Goal: Task Accomplishment & Management: Use online tool/utility

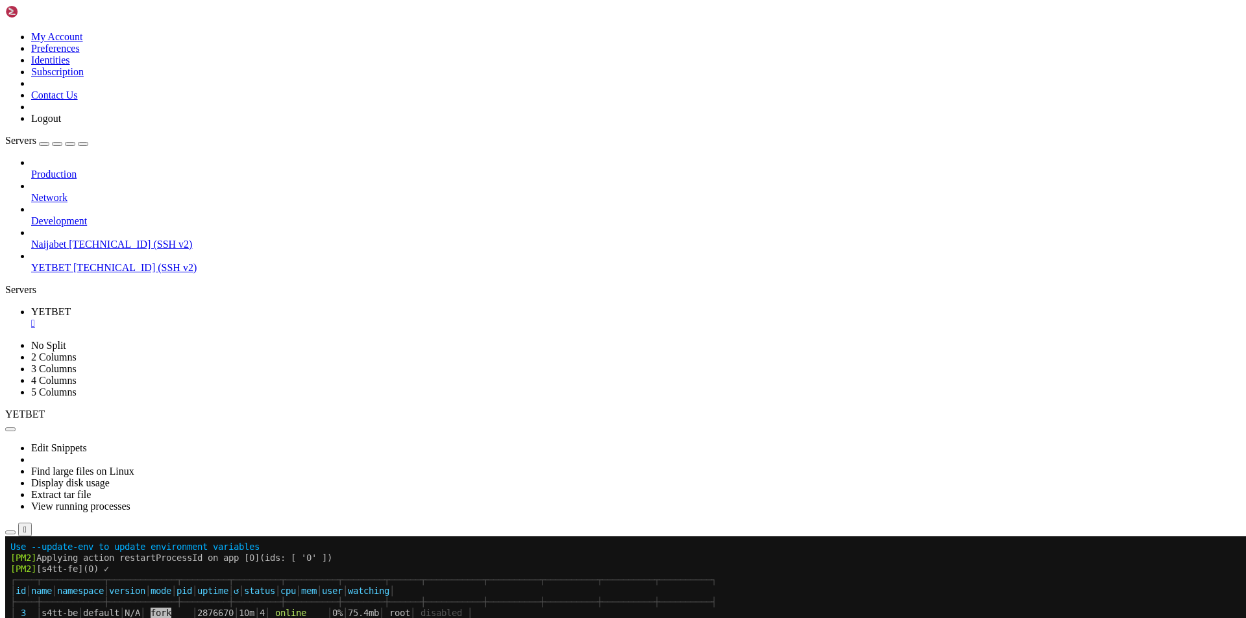
scroll to position [10379, 0]
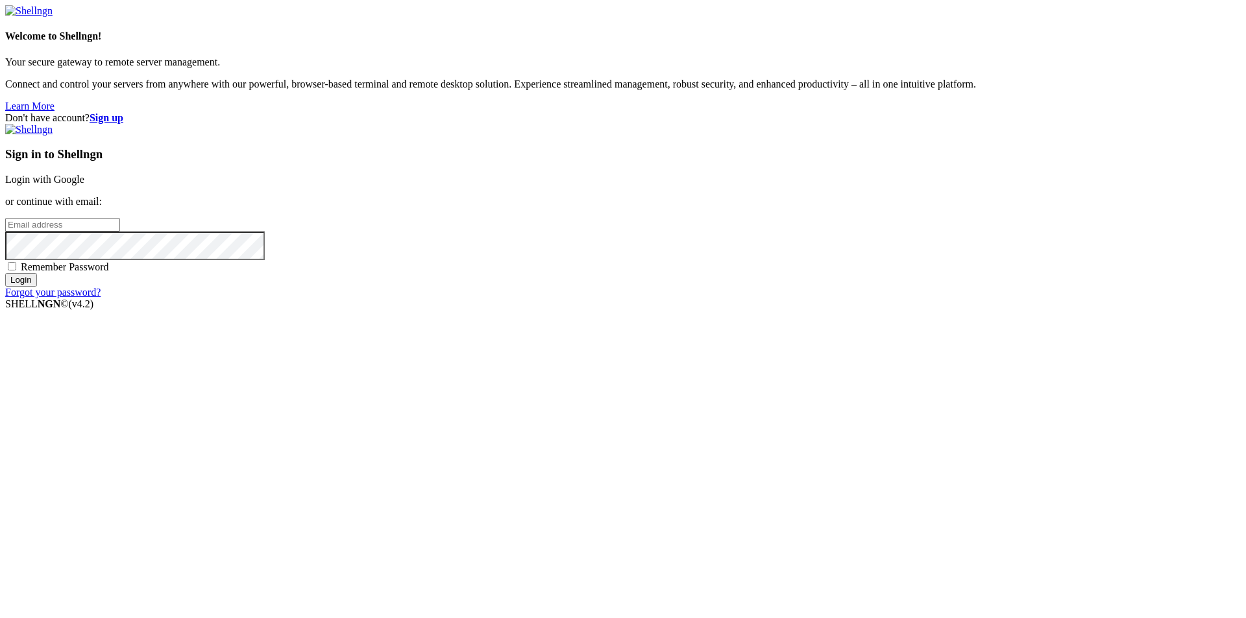
click at [84, 185] on link "Login with Google" at bounding box center [44, 179] width 79 height 11
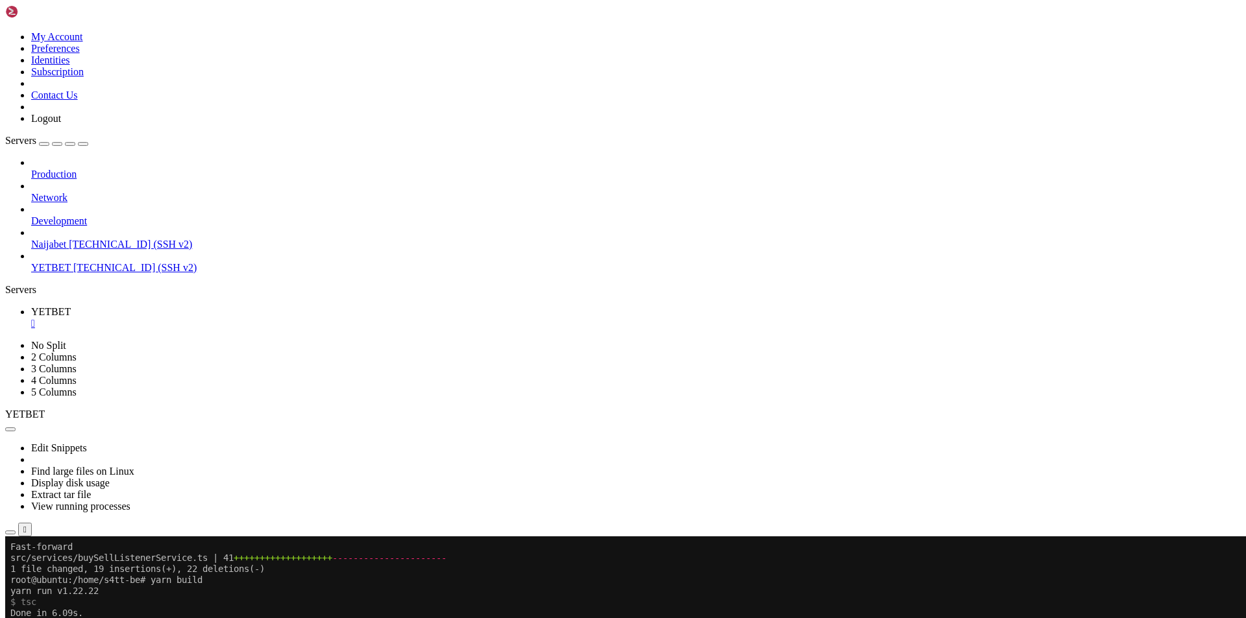
scroll to position [10379, 0]
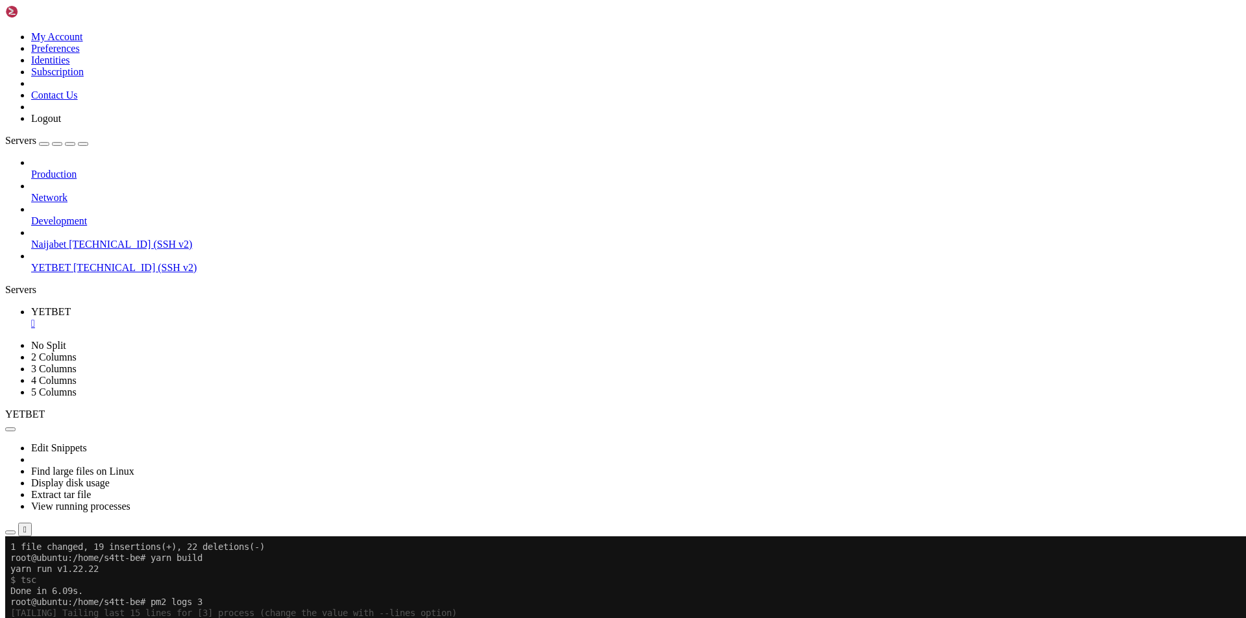
scroll to position [10338, 0]
drag, startPoint x: 610, startPoint y: 846, endPoint x: 738, endPoint y: 845, distance: 127.8
copy x-row "ttps://[DOMAIN_NAME][URL]"
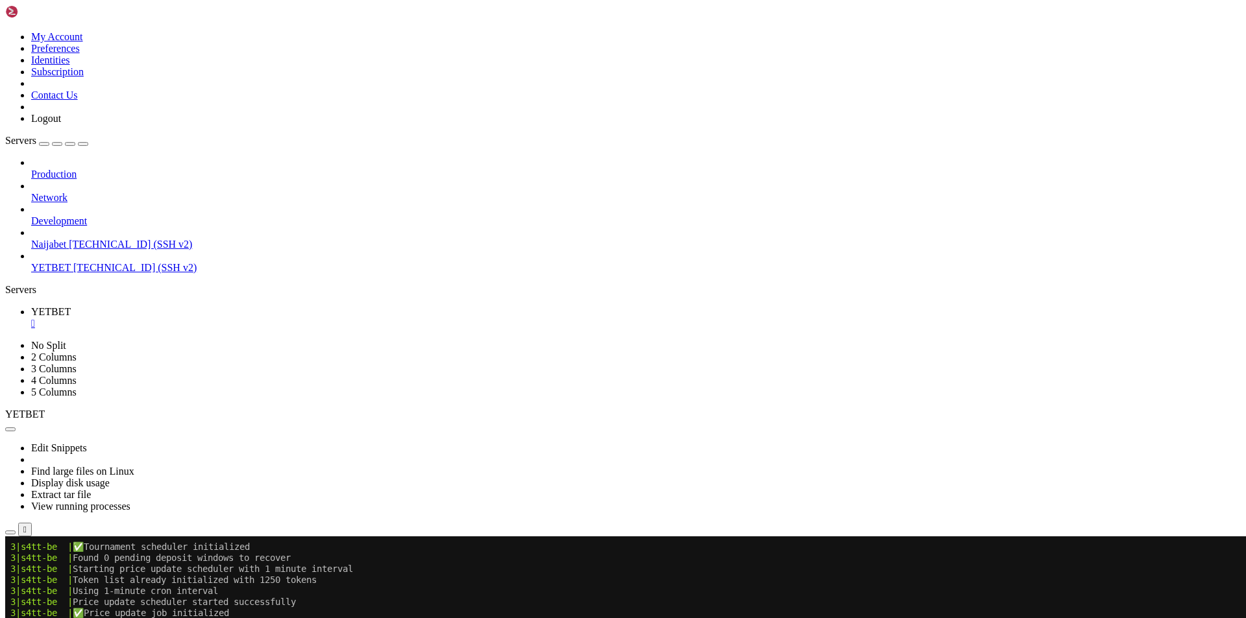
scroll to position [11339, 0]
drag, startPoint x: 819, startPoint y: 1041, endPoint x: 620, endPoint y: 1043, distance: 199.8
copy x-row "tps://[DOMAIN_NAME][PERSON_NAME]"
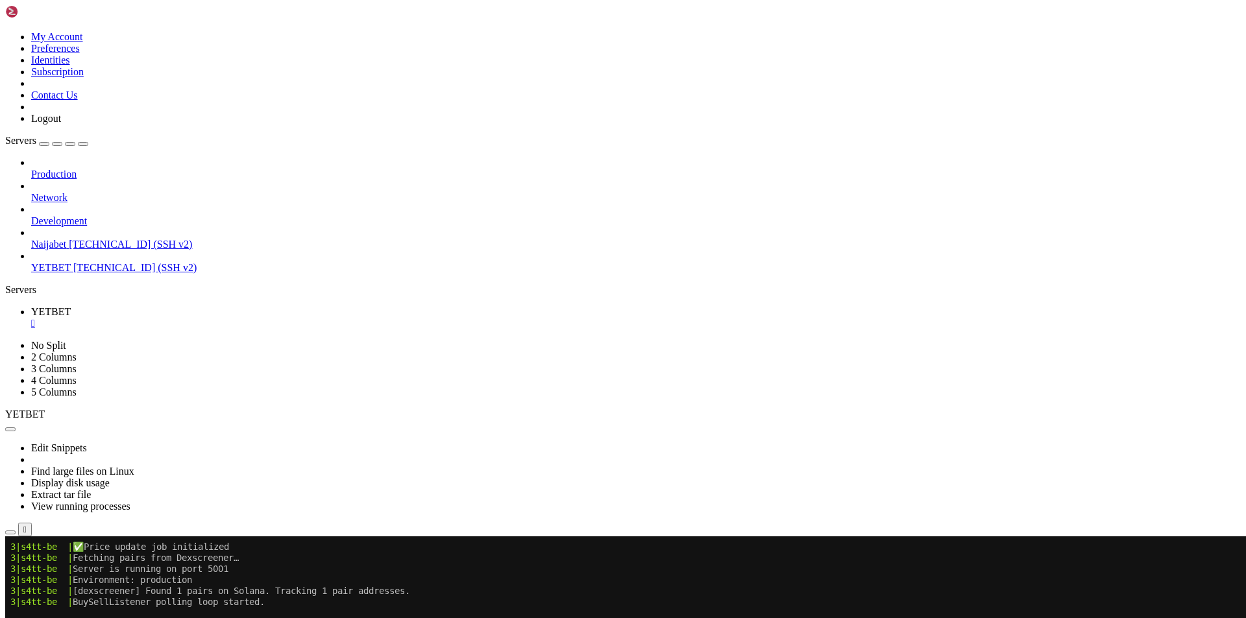
drag, startPoint x: 810, startPoint y: 1054, endPoint x: 955, endPoint y: 992, distance: 157.5
copy x-row "[URL][DOMAIN_NAME][PERSON_NAME]"
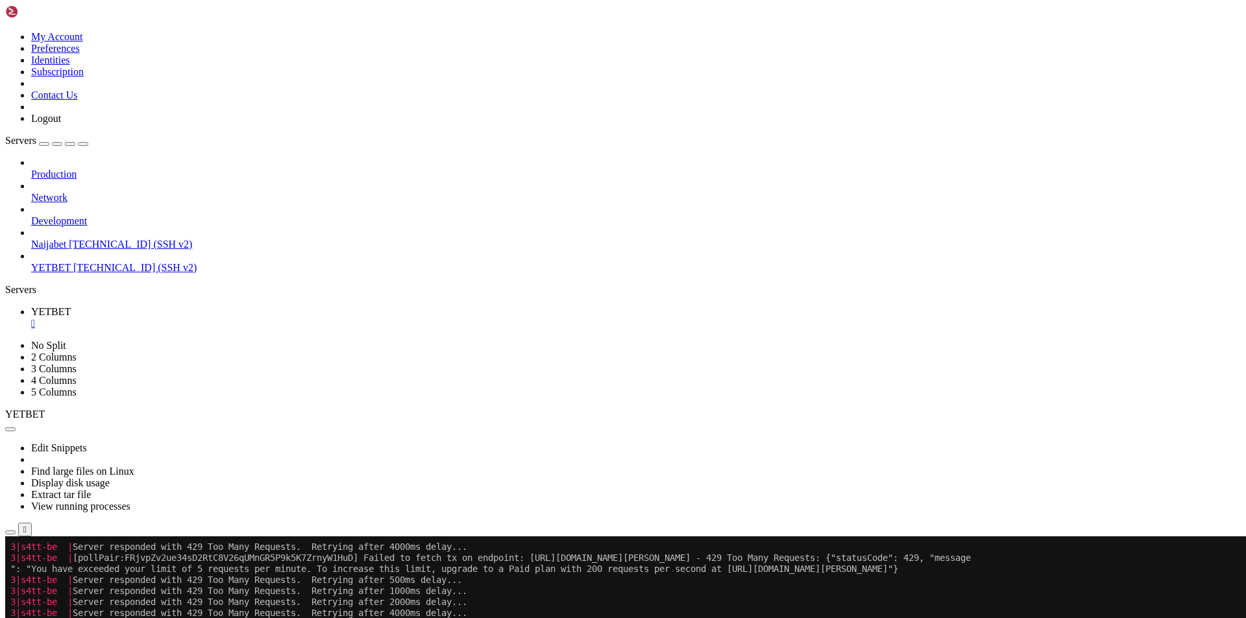
scroll to position [11648, 0]
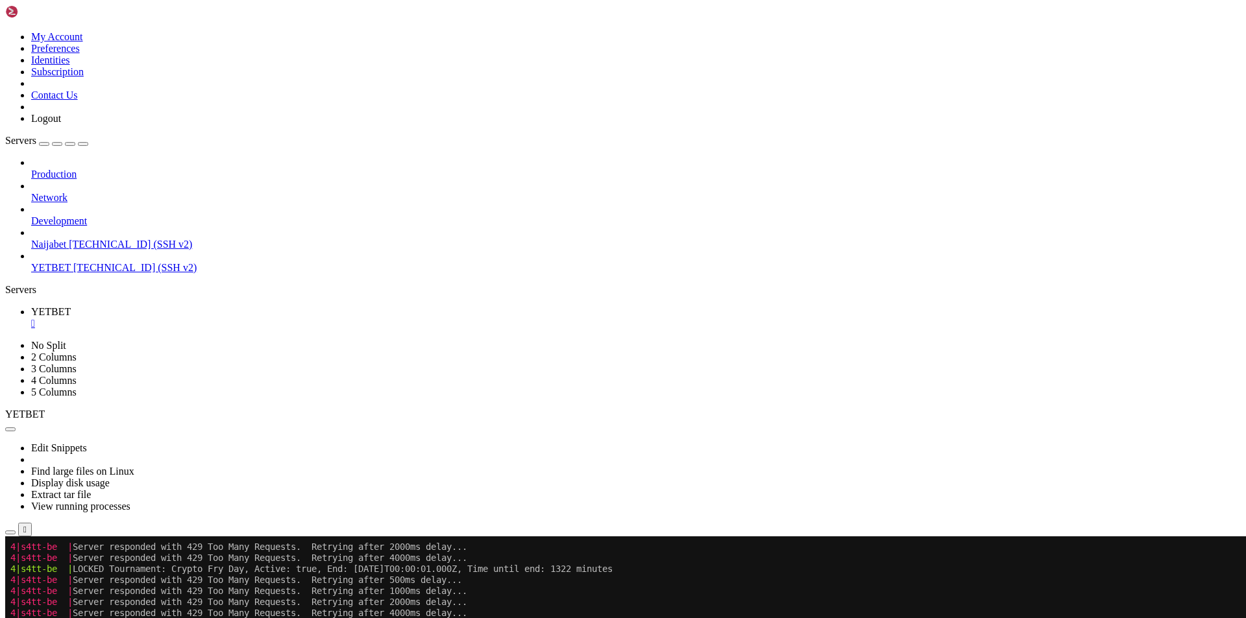
scroll to position [12453, 0]
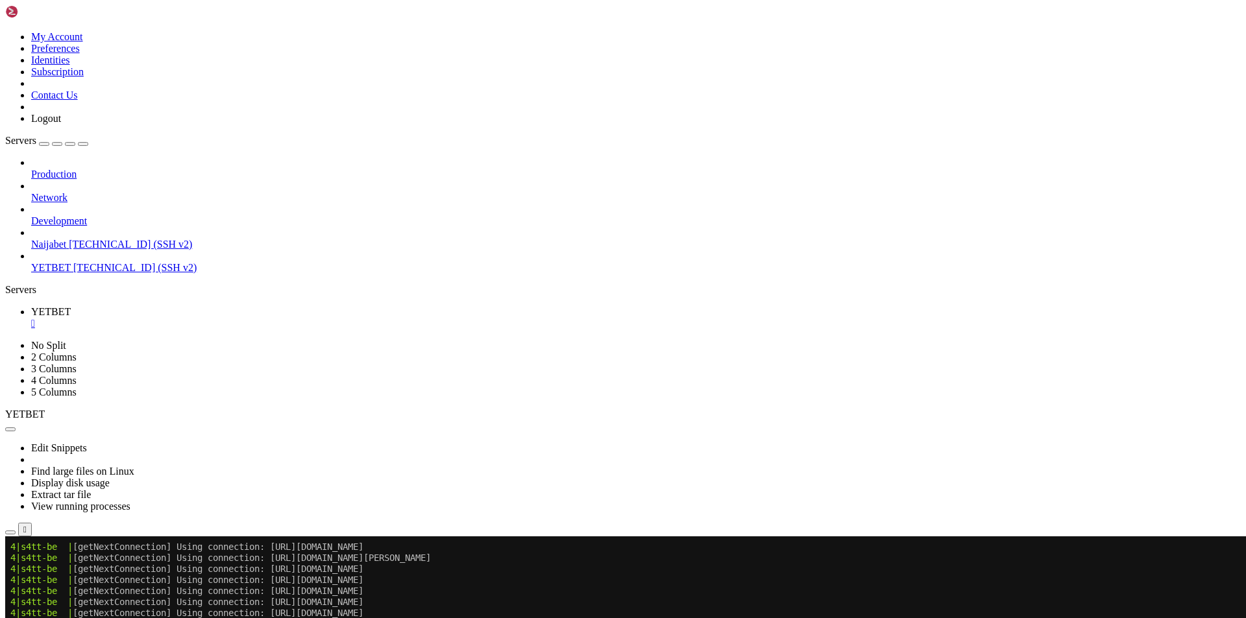
scroll to position [16070, 0]
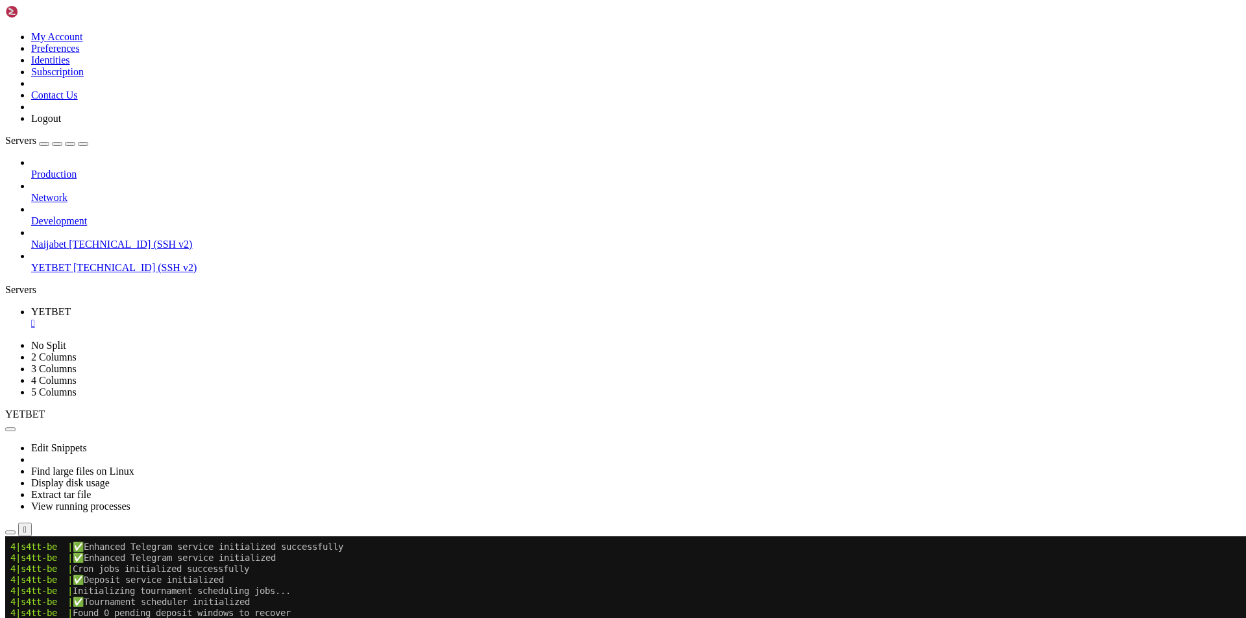
scroll to position [17486, 0]
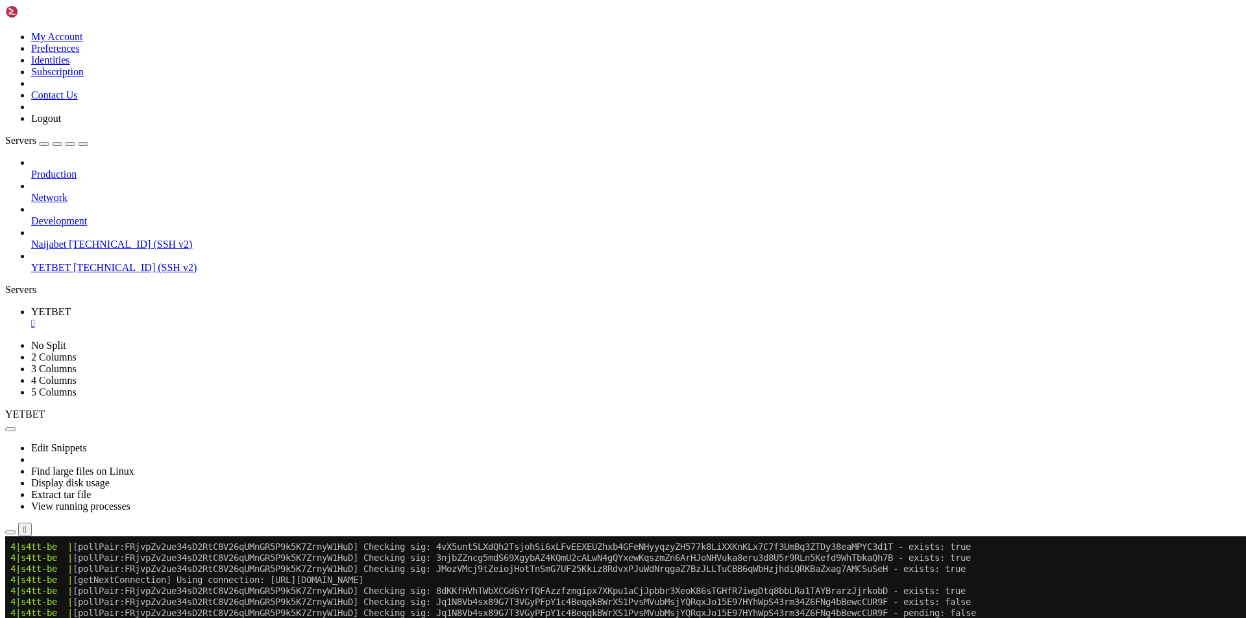
scroll to position [17462, 0]
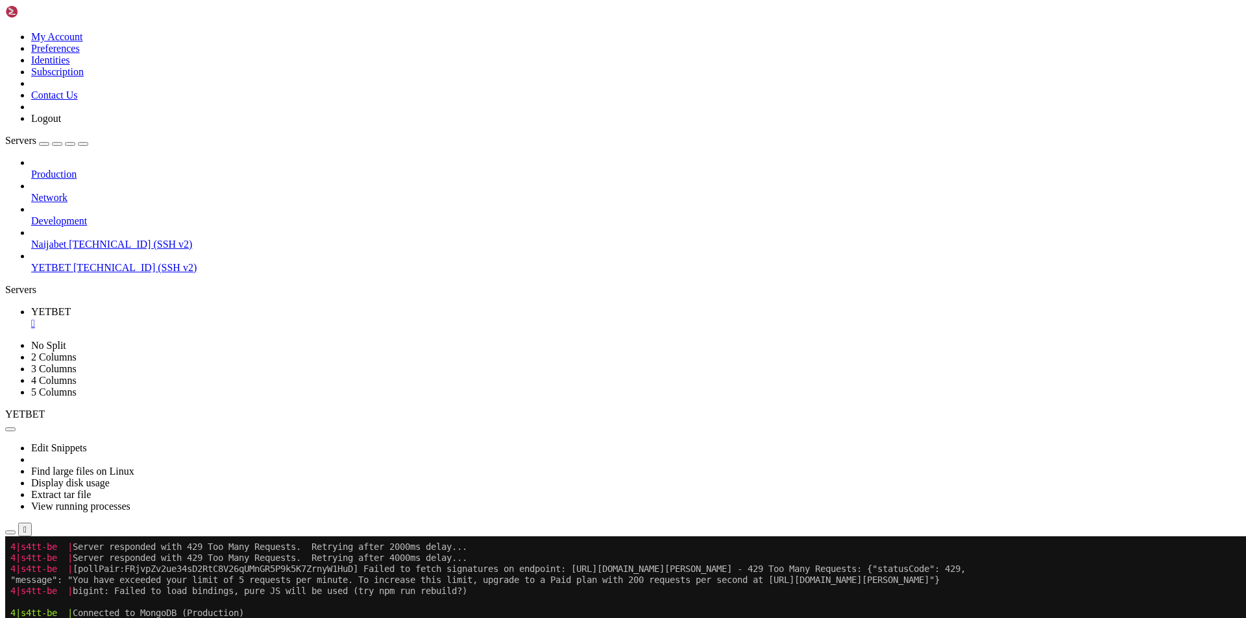
copy x-row "Jq1N8Vb4sx89G7T3VGyPFpY1c4BeqqkBWrXS1PvsMVubMsjYQRqxJo15E97HYhWpS43rm34Z6FNg4bB…"
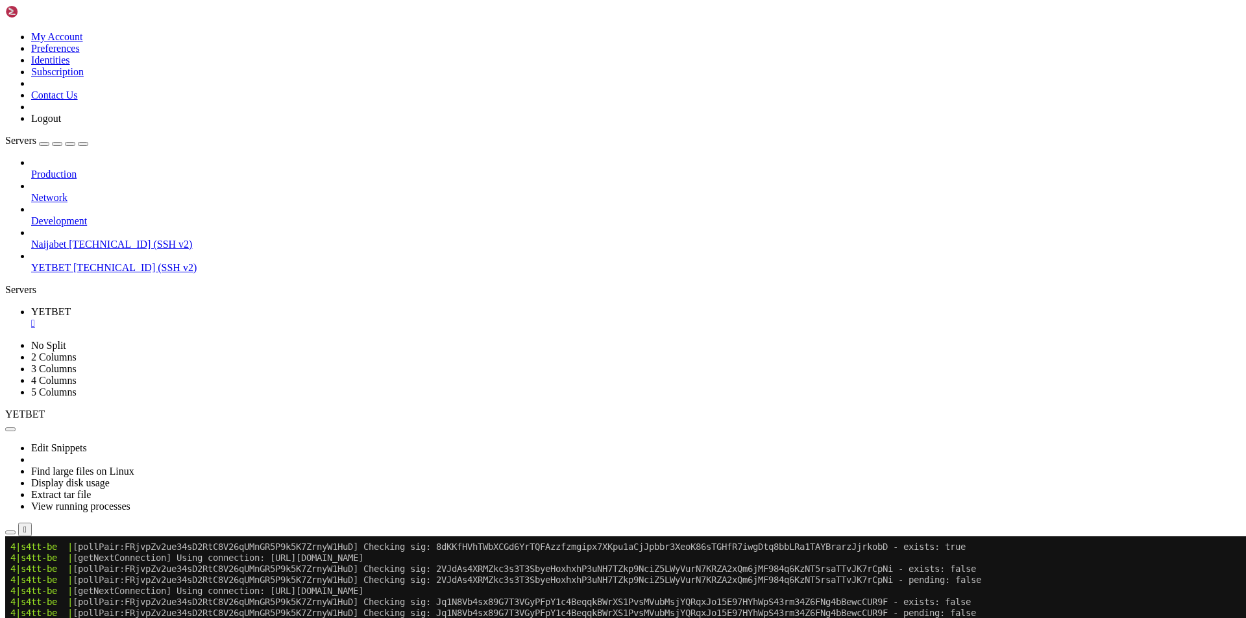
scroll to position [17981, 0]
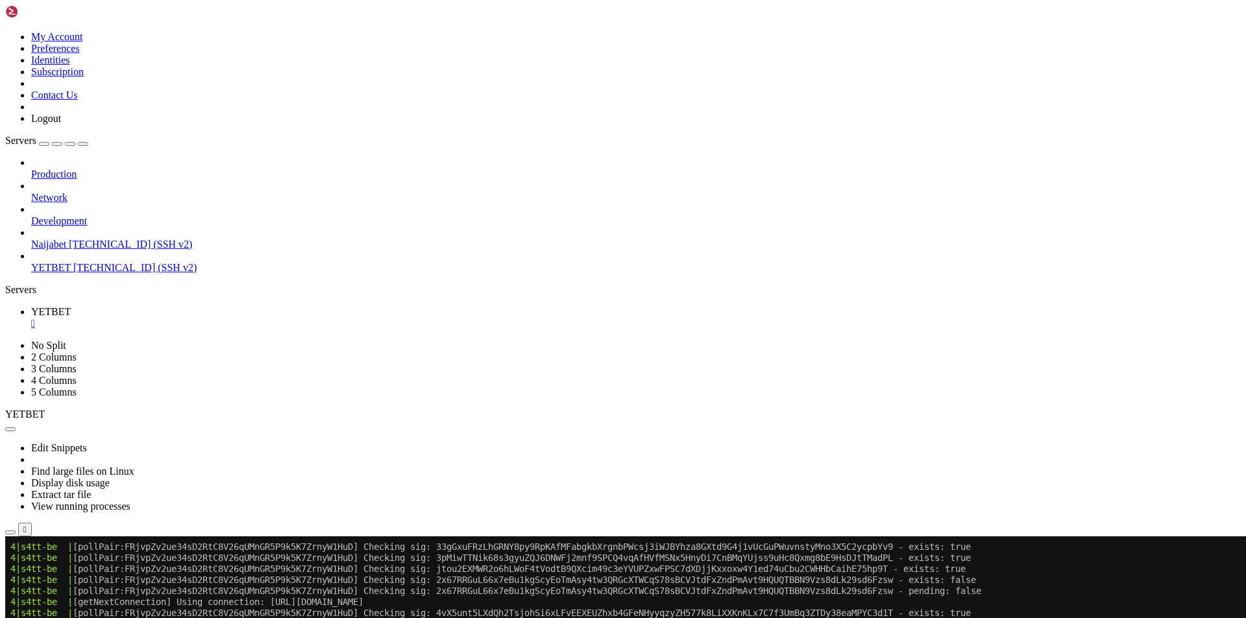
scroll to position [18111, 0]
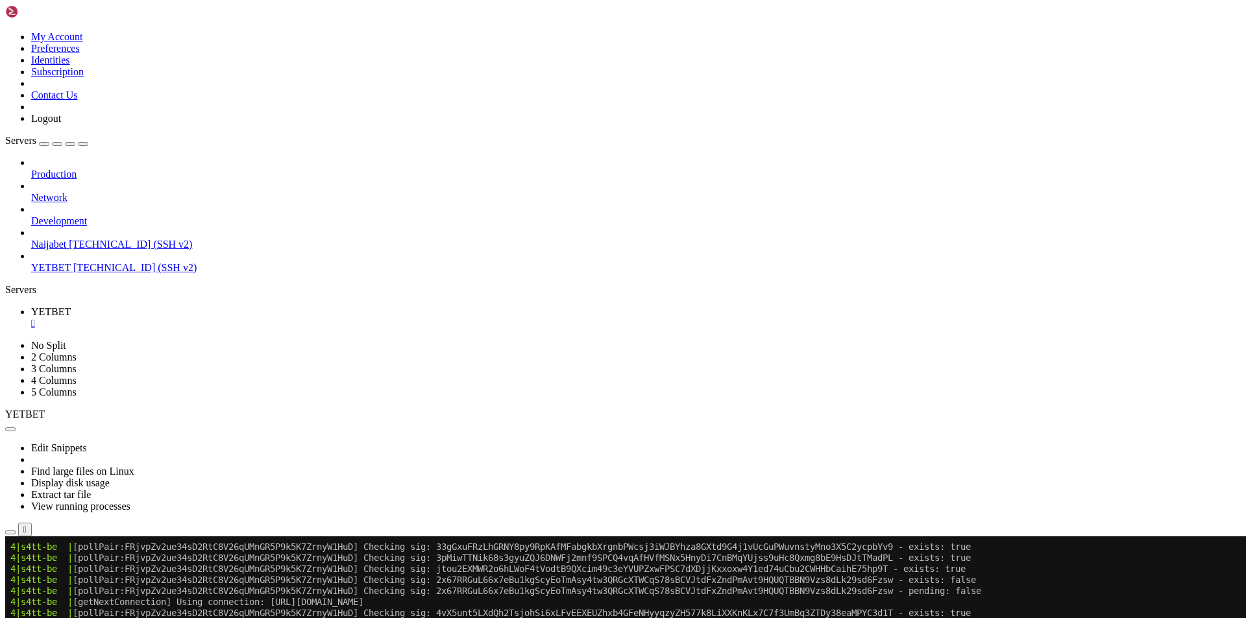
copy x-row "24j9pX2za9pcj5GRyXJjLL9WLYs3WnXcia3EKHGk4ZA6PYrdiyXjWCe8yqAUNHMrcCcvtBwwGVYRSd6…"
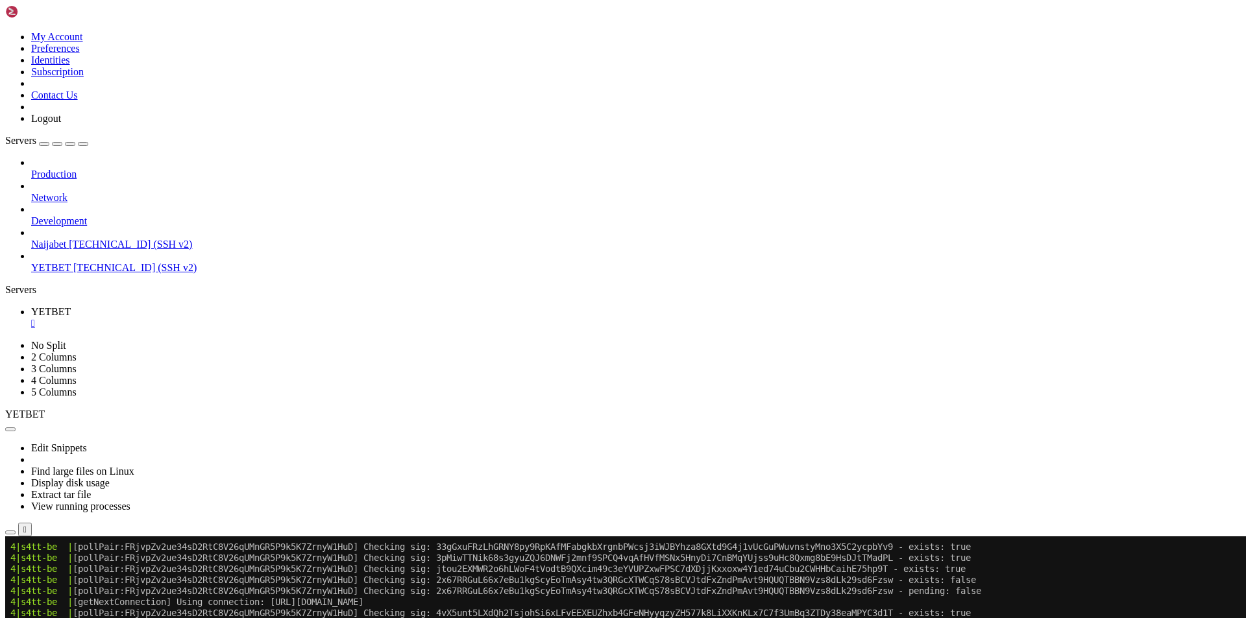
copy x-row "2VJdAs4XRMZkc3s3T3SbyeHoxhxhP3uNH7TZkp9NciZ5LWyVurN7KRZA2xQm6jMF984q6KzNT5rsaTT…"
copy x-row "Jq1N8Vb4sx89G7T3VGyPFpY1c4BeqqkBWrXS1PvsMVubMsjYQRqxJo15E97HYhWpS43rm34Z6FNg4bB…"
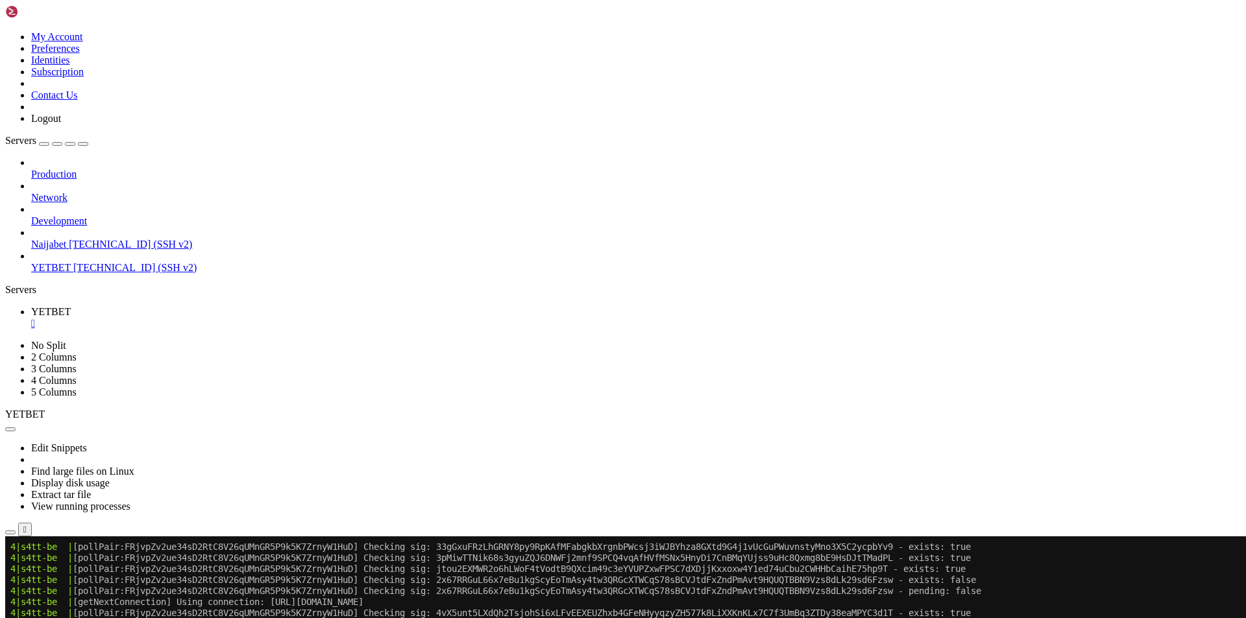
scroll to position [18046, 0]
copy x-row "24j9pX2za9pcj5GRyXJjLL9WLYs3WnXcia3EKHGk4ZA6PYrdiyXjWCe8yqAUNHMrcCcvtBwwGVYRSd6…"
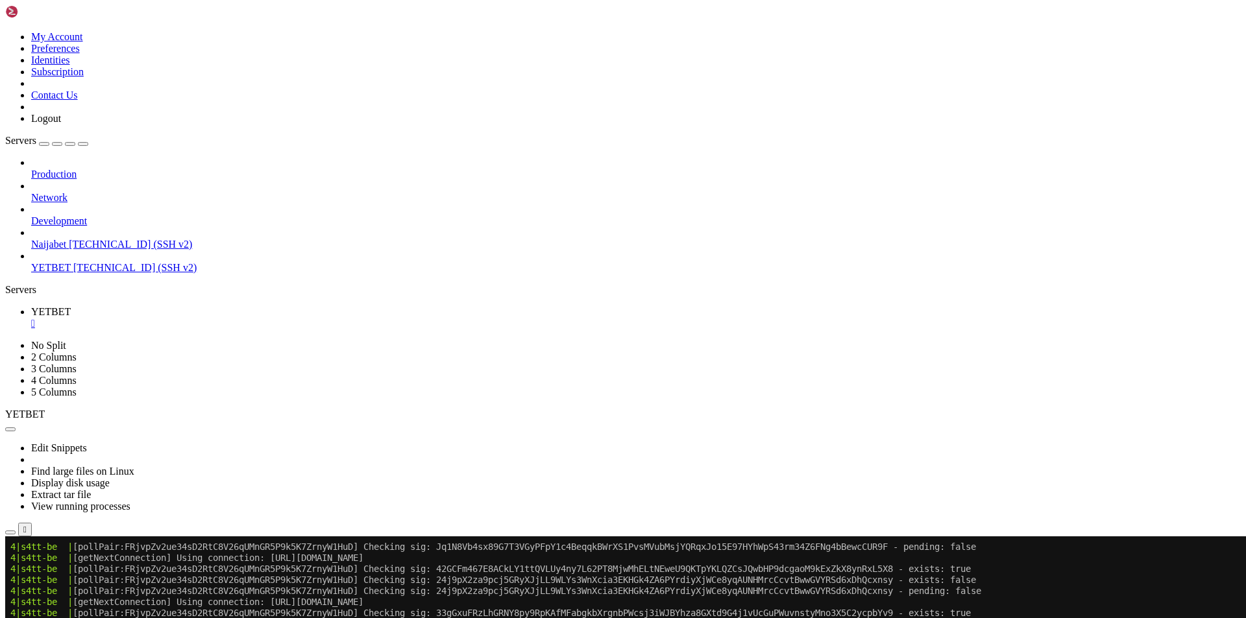
copy x-row "2VJdAs4XRMZkc3s3T3SbyeHoxhxhP3uNH7TZkp9NciZ5LWyVurN7KRZA2xQm6jMF984q6KzNT5rsaTT…"
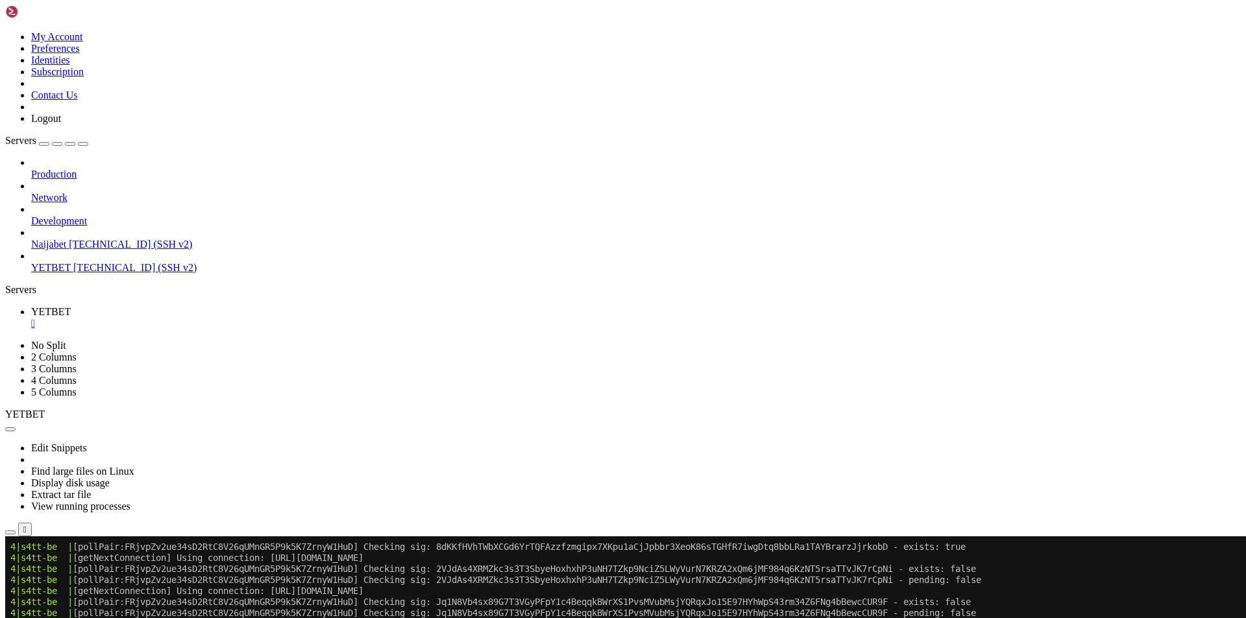
scroll to position [17981, 0]
copy x-row "2x67RRGuL66x7eBu1kgScyEoTmAsy4tw3QRGcXTWCqS78sBCVJtdFxZndPmAvt9HQUQTBBN9Vzs8dLk…"
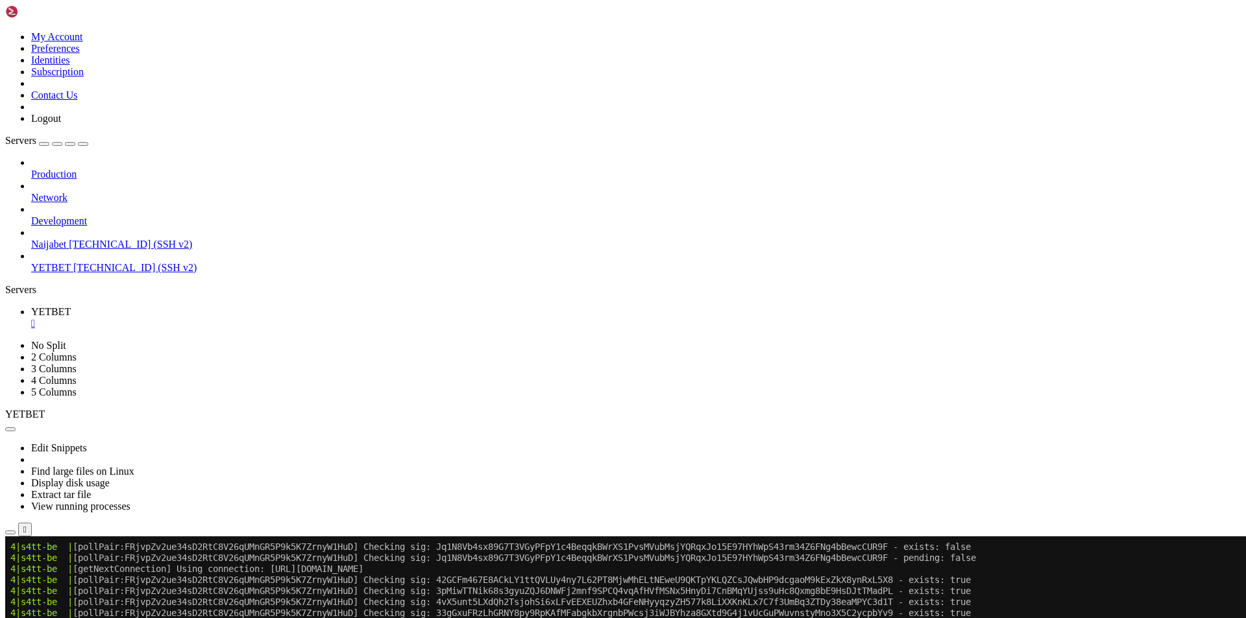
scroll to position [17851, 0]
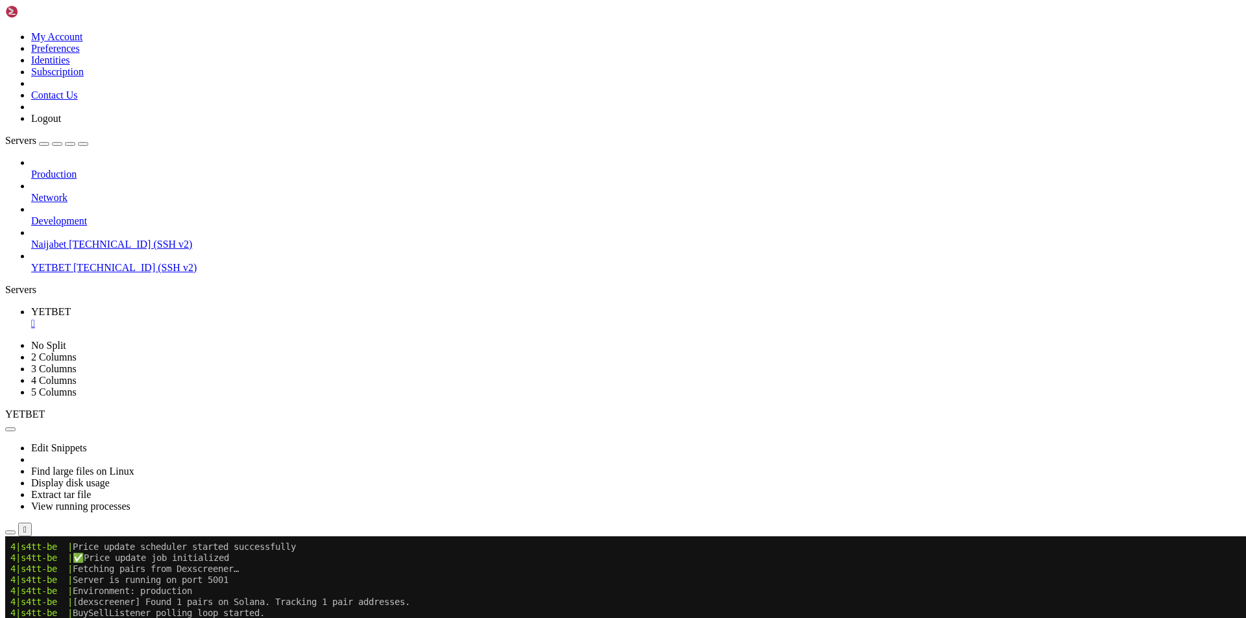
scroll to position [17657, 0]
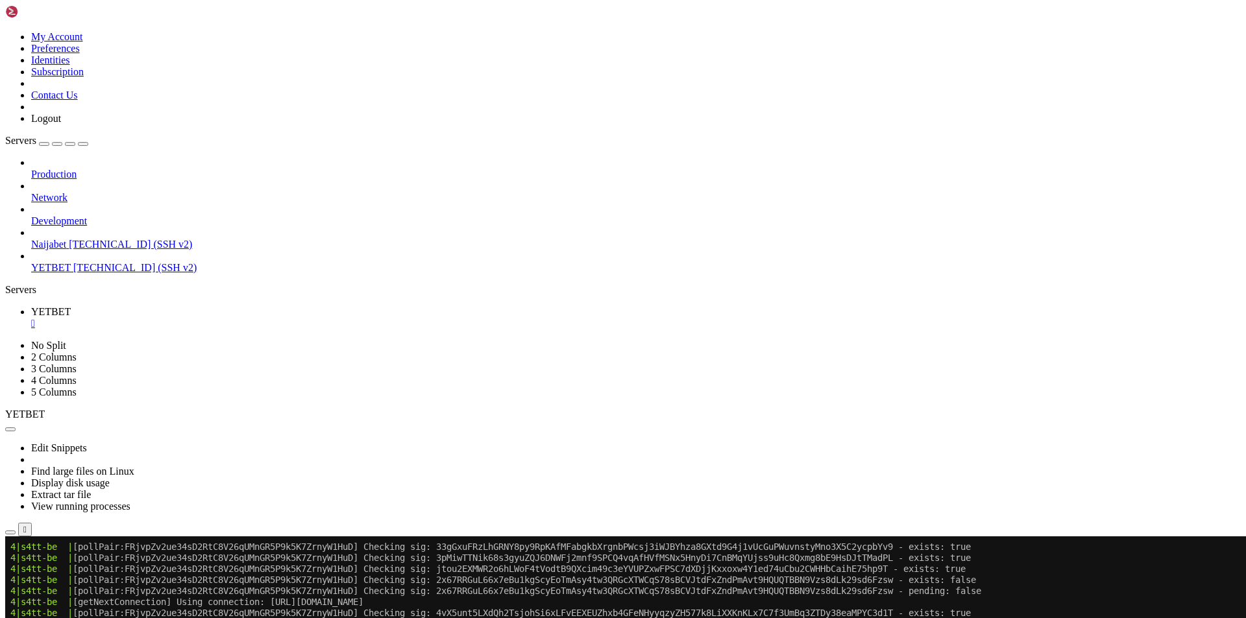
scroll to position [18111, 0]
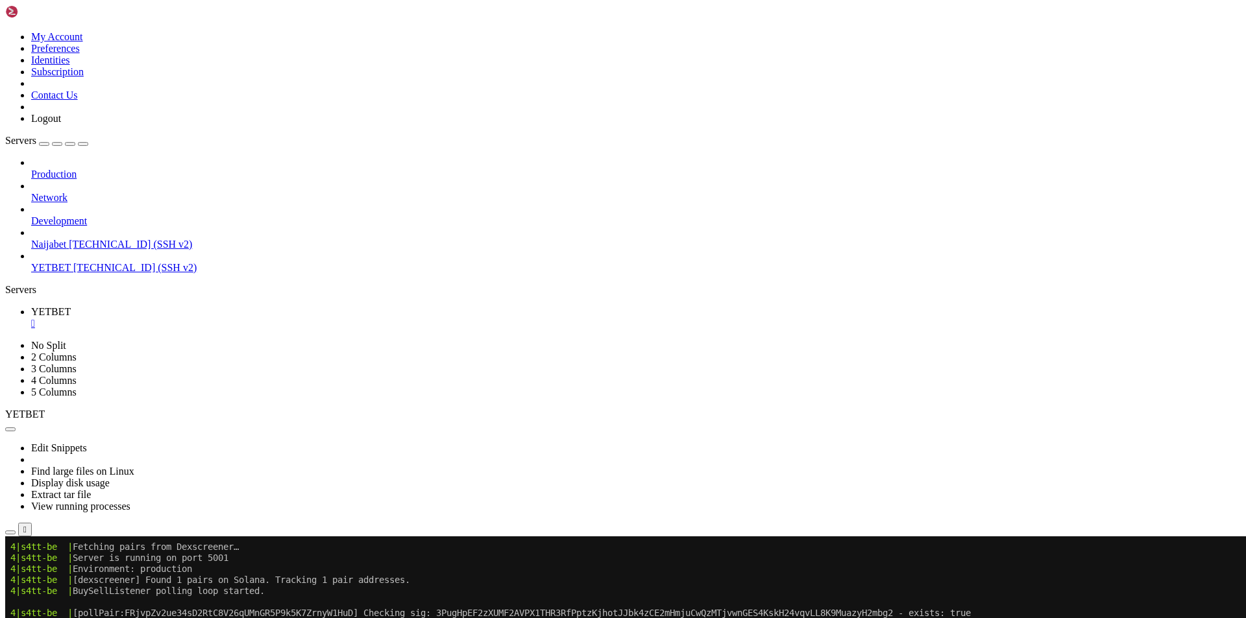
scroll to position [19096, 0]
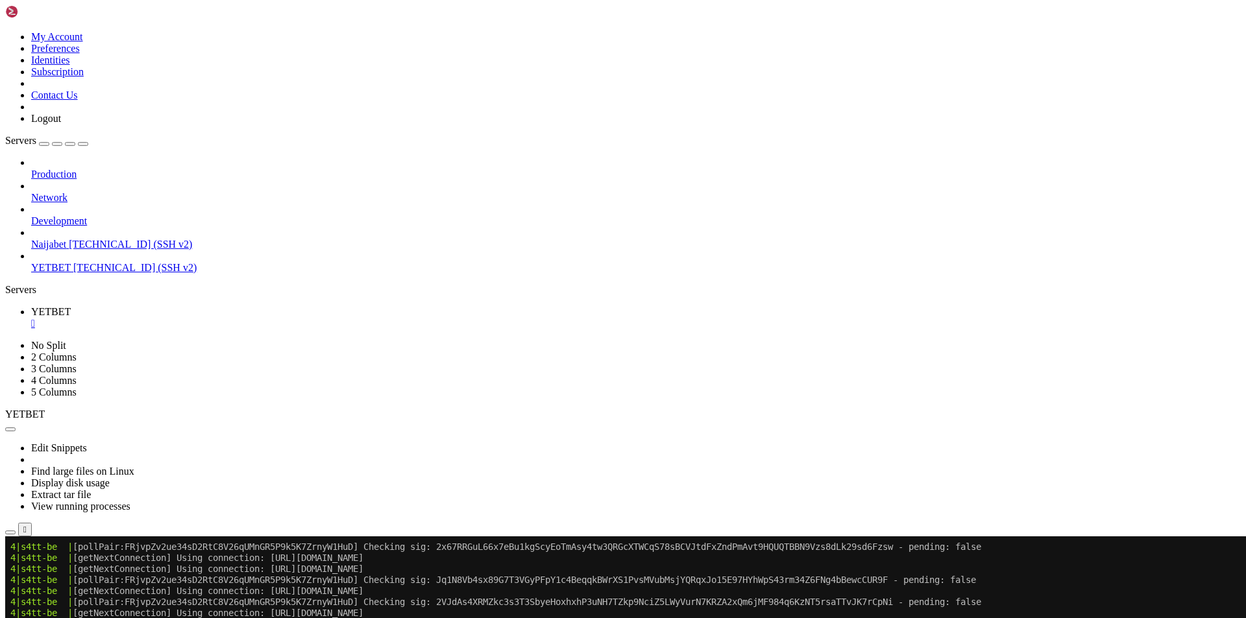
scroll to position [27861, 0]
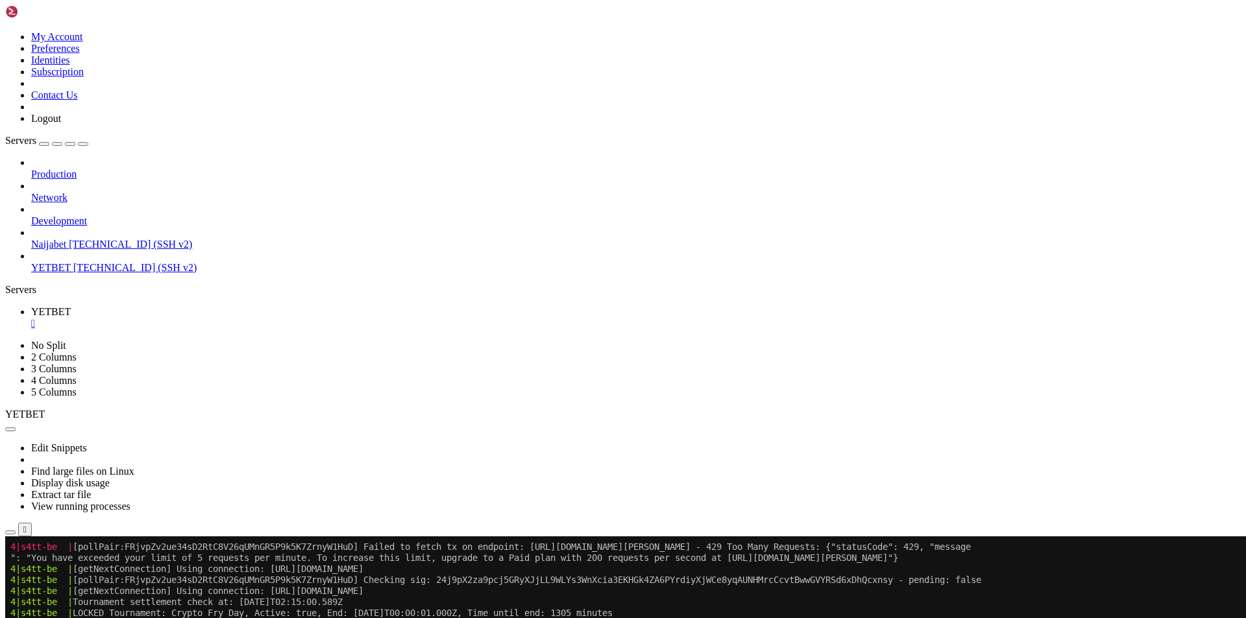
scroll to position [27615, 0]
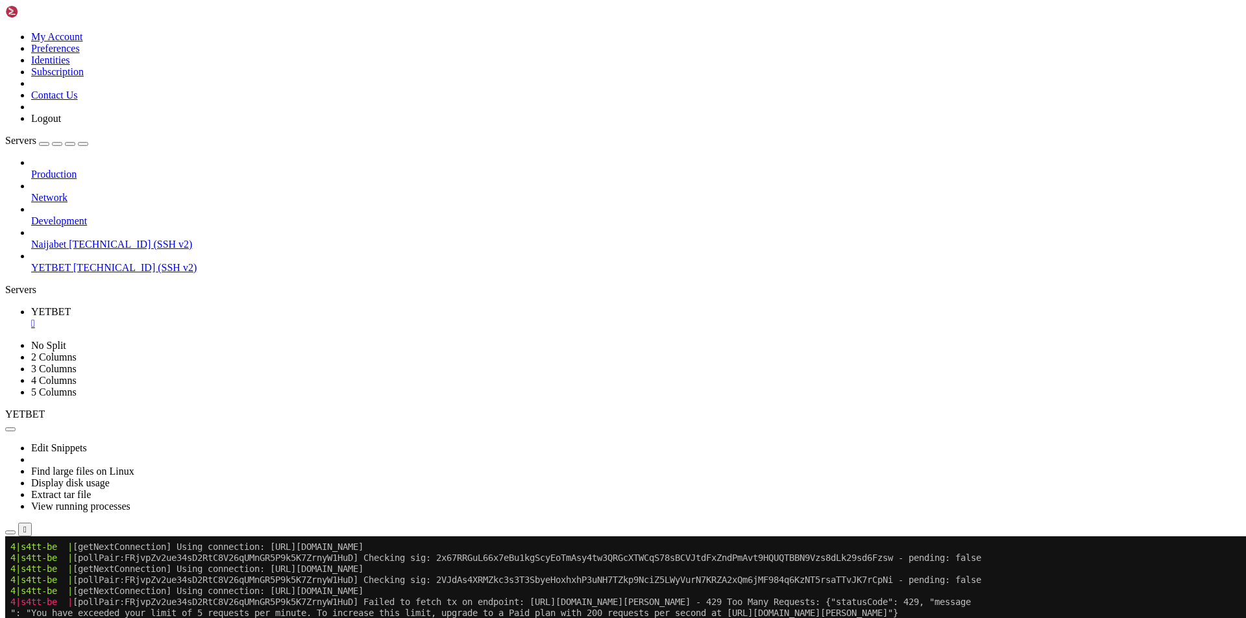
scroll to position [28005, 0]
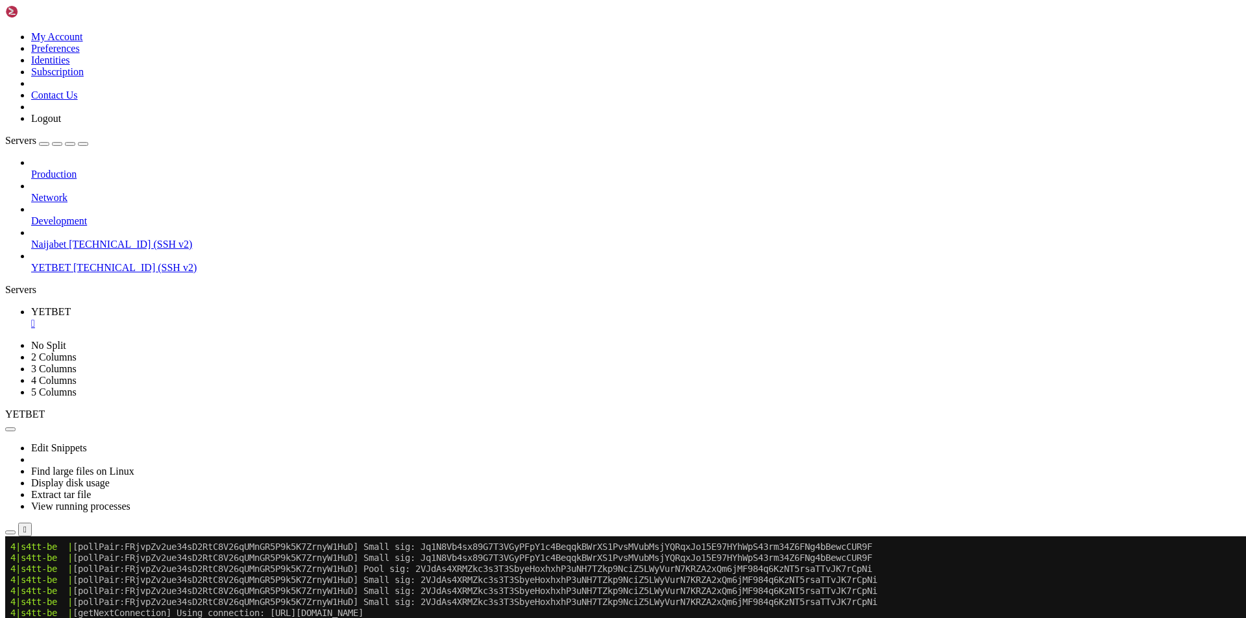
scroll to position [33458, 0]
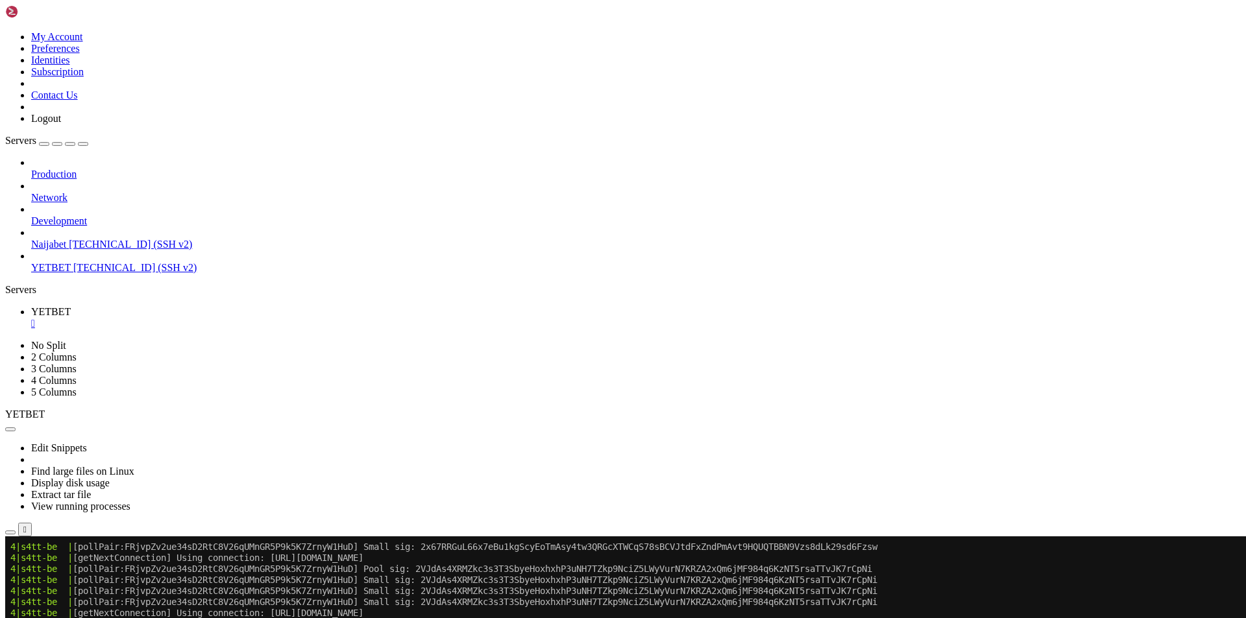
scroll to position [57002, 0]
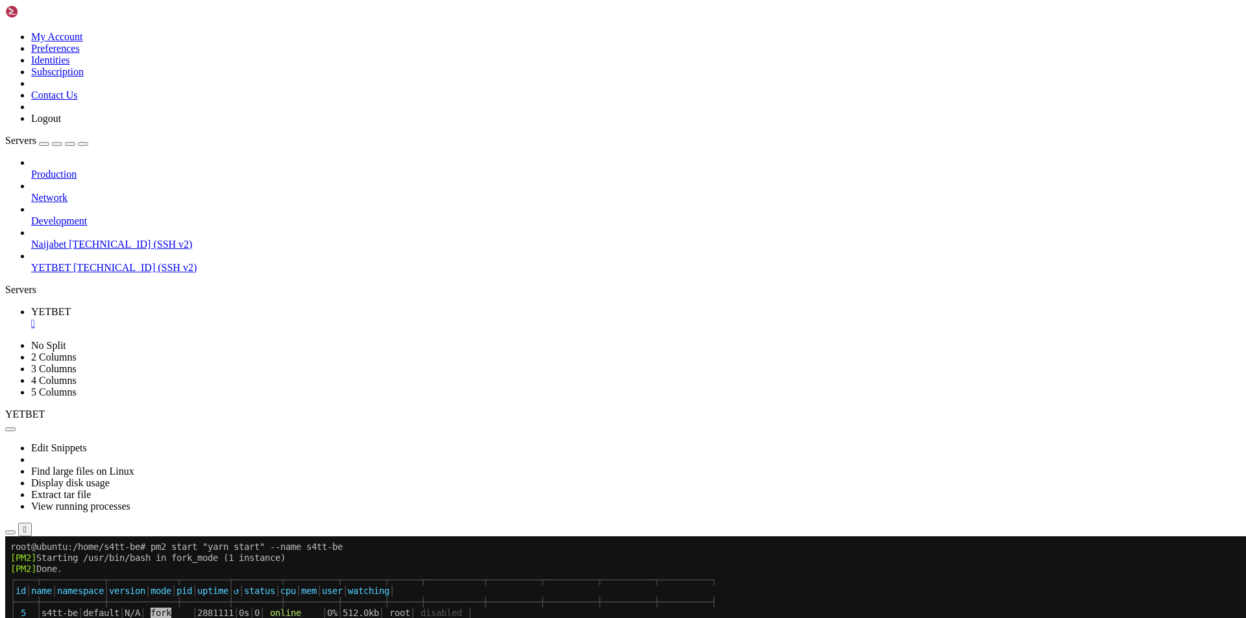
scroll to position [57807, 0]
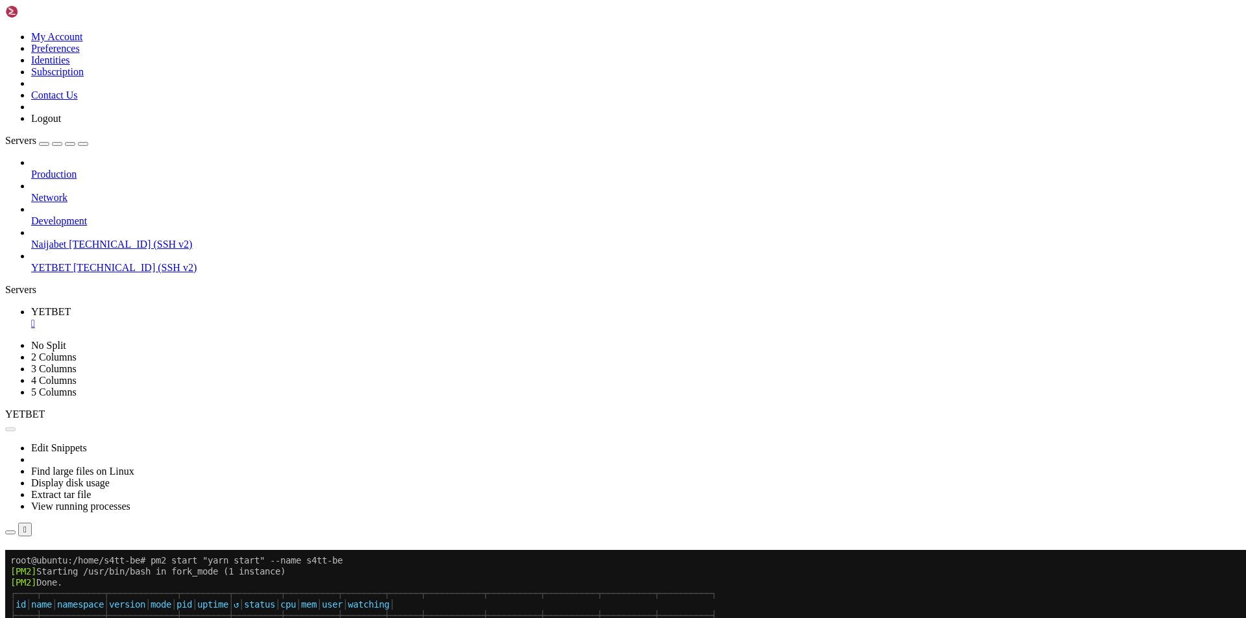
drag, startPoint x: 718, startPoint y: 215, endPoint x: 548, endPoint y: 199, distance: 170.2
click at [57, 562] on button "Reconnect" at bounding box center [31, 569] width 52 height 14
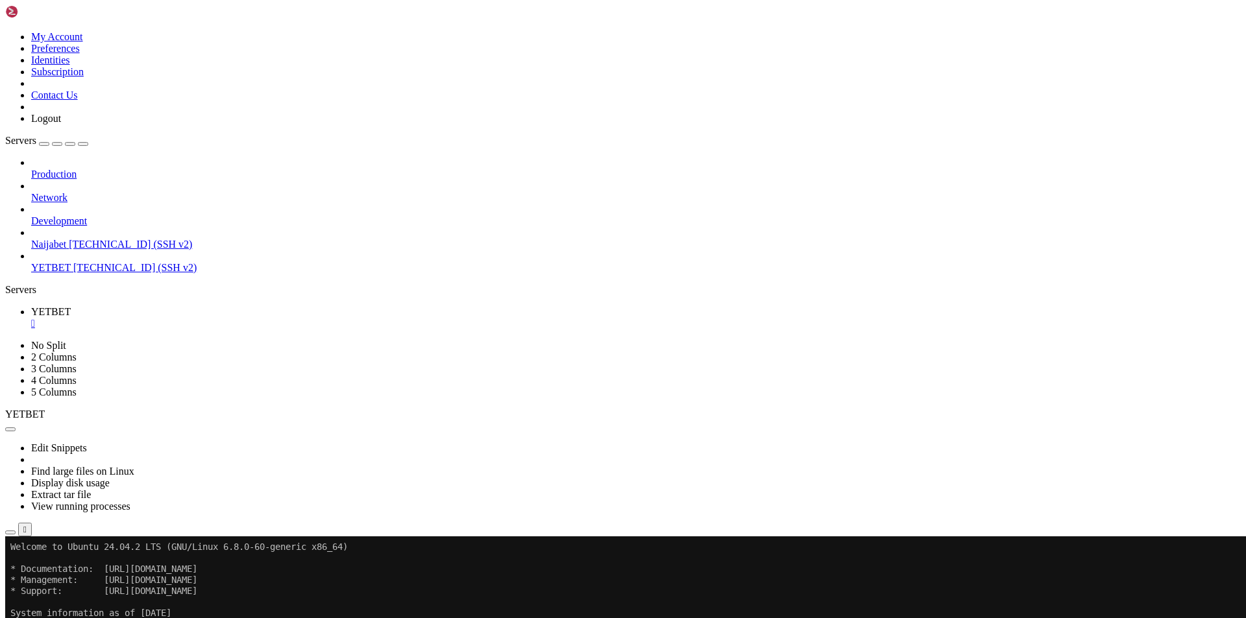
click at [66, 274] on div "Production Network Development Naijabet [TECHNICAL_ID] (SSH v2) YETBET [TECHNIC…" at bounding box center [622, 215] width 1235 height 117
click at [67, 274] on div "Production Network Development Naijabet [TECHNICAL_ID] (SSH v2) YETBET [TECHNIC…" at bounding box center [622, 215] width 1235 height 117
